Goal: Check status: Check status

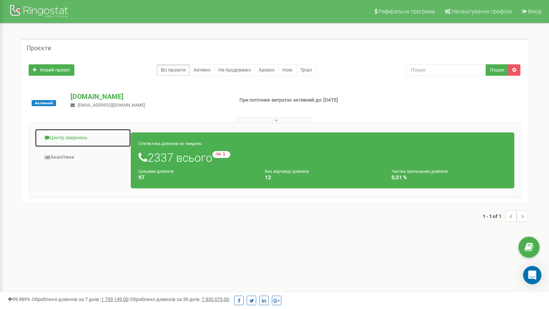
click at [81, 136] on link "Центр звернень" at bounding box center [83, 138] width 96 height 19
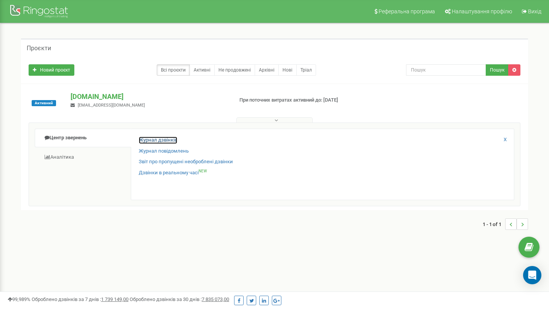
click at [159, 142] on link "Журнал дзвінків" at bounding box center [158, 140] width 38 height 7
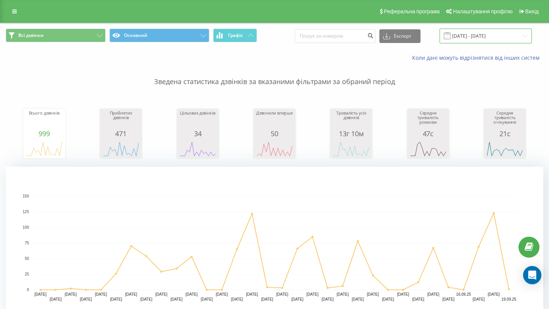
click at [527, 34] on input "19.08.2025 - 19.09.2025" at bounding box center [485, 36] width 92 height 15
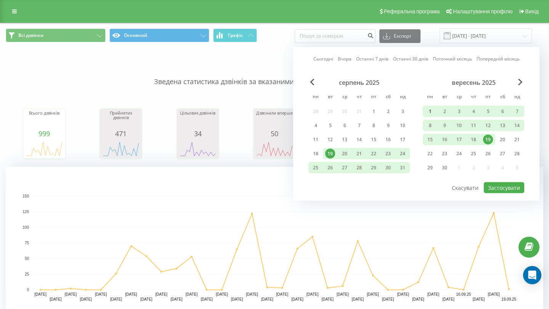
click at [432, 110] on div "1" at bounding box center [430, 112] width 10 height 10
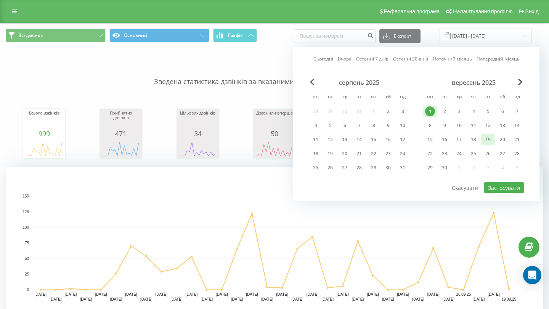
click at [488, 141] on div "19" at bounding box center [488, 140] width 10 height 10
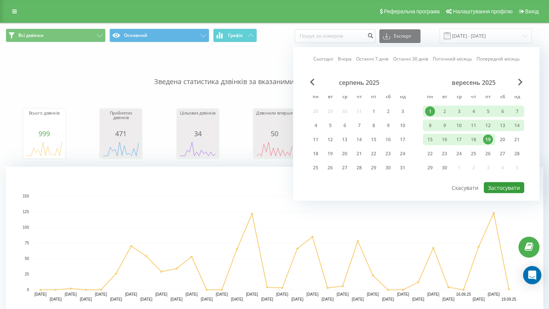
click at [508, 187] on button "Застосувати" at bounding box center [504, 188] width 40 height 11
type input "01.09.2025 - 19.09.2025"
